Goal: Find specific page/section: Find specific page/section

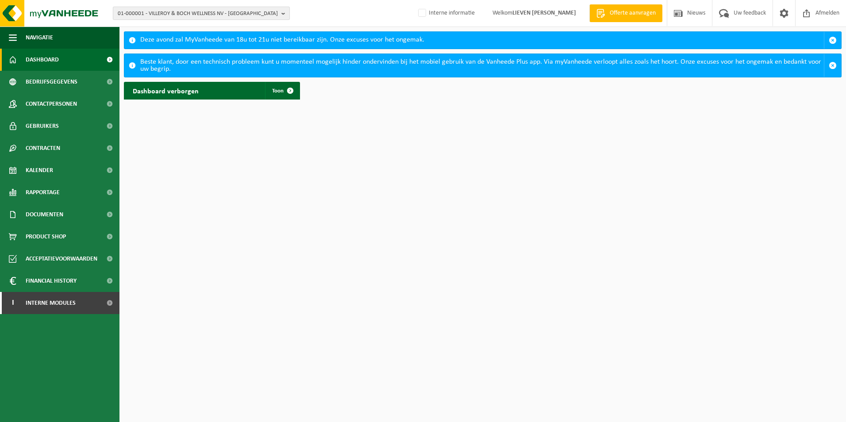
click at [201, 11] on span "01-000001 - VILLEROY & BOCH WELLNESS NV - ROESELARE" at bounding box center [198, 13] width 160 height 13
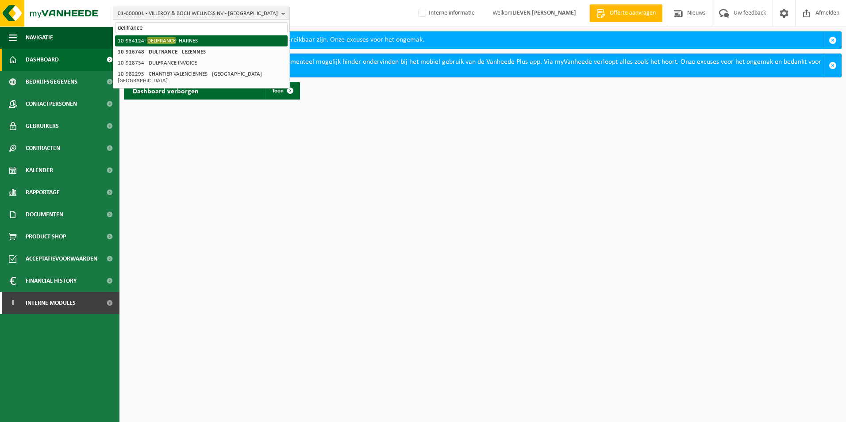
type input "delifrance"
click at [174, 39] on span "DELIFRANCE" at bounding box center [161, 40] width 28 height 7
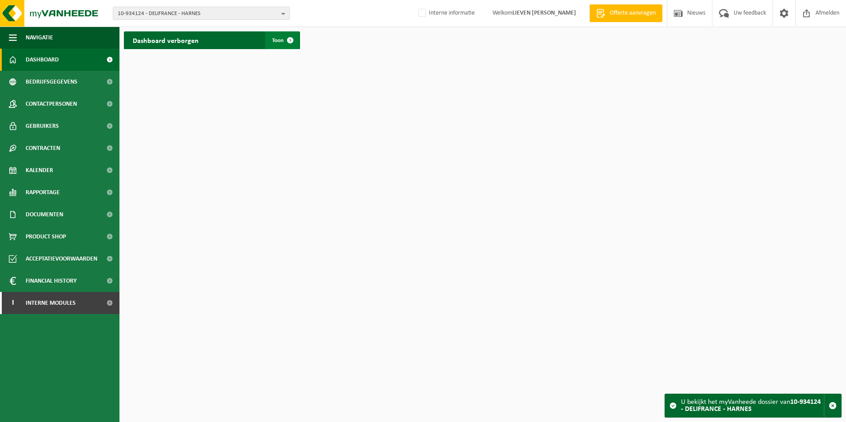
click at [279, 43] on span "Toon" at bounding box center [278, 41] width 12 height 6
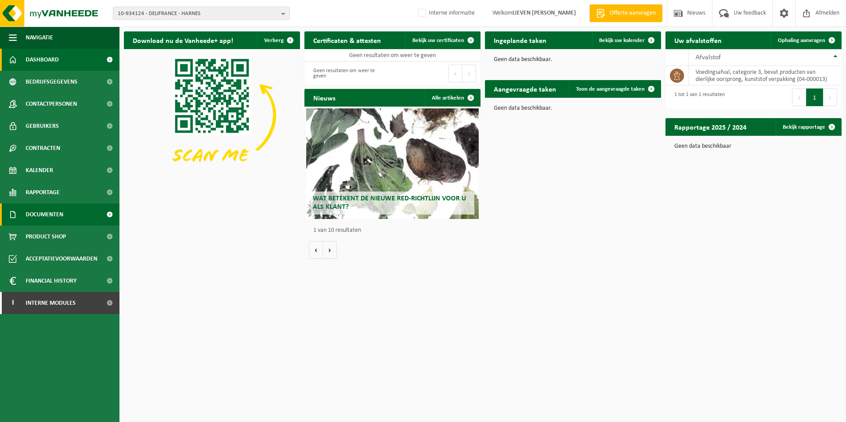
click at [37, 216] on span "Documenten" at bounding box center [45, 215] width 38 height 22
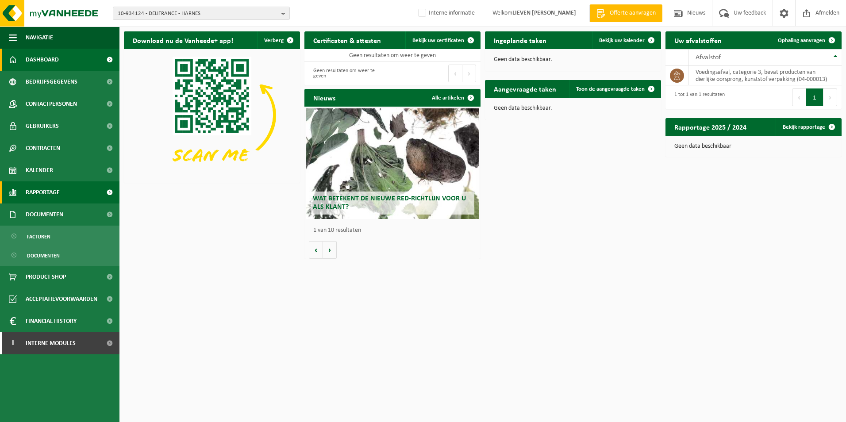
click at [58, 193] on span "Rapportage" at bounding box center [43, 192] width 34 height 22
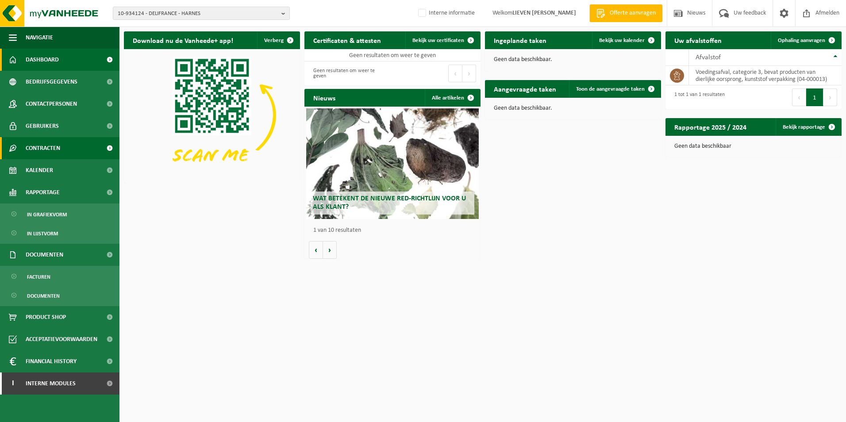
click at [53, 145] on span "Contracten" at bounding box center [43, 148] width 35 height 22
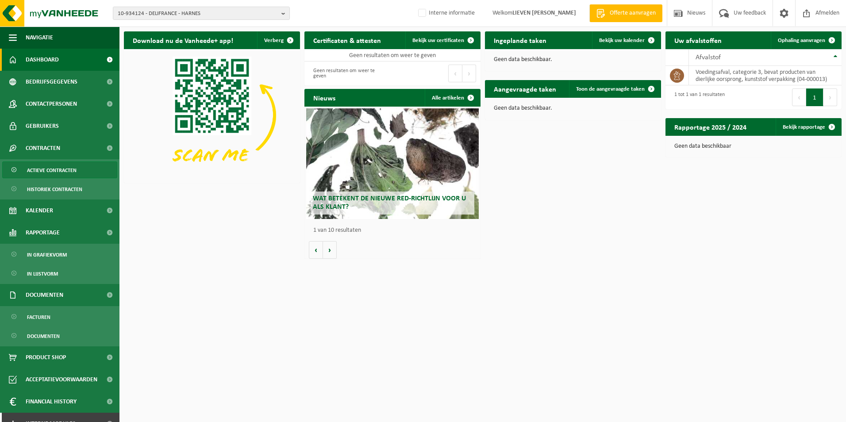
click at [51, 171] on span "Actieve contracten" at bounding box center [52, 170] width 50 height 17
